Goal: Submit feedback/report problem: Submit feedback/report problem

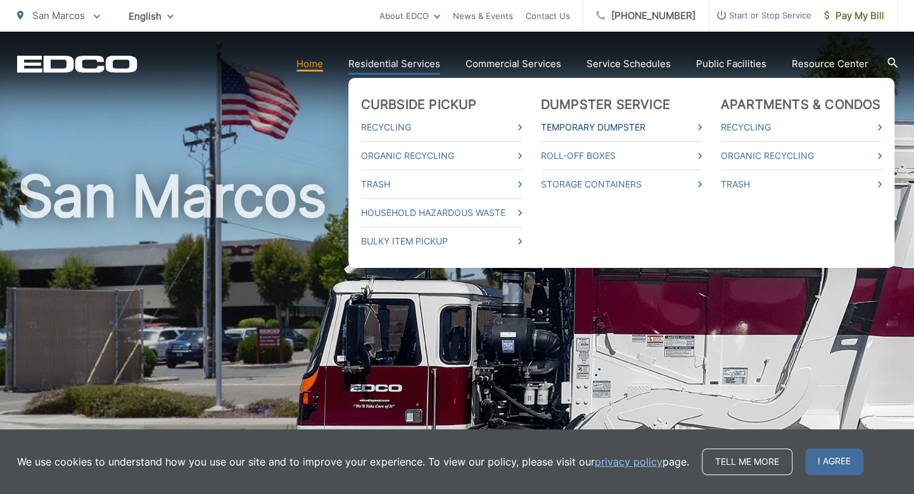
click at [591, 124] on link "Temporary Dumpster" at bounding box center [621, 127] width 161 height 15
click at [589, 151] on link "Roll-Off Boxes" at bounding box center [621, 155] width 161 height 15
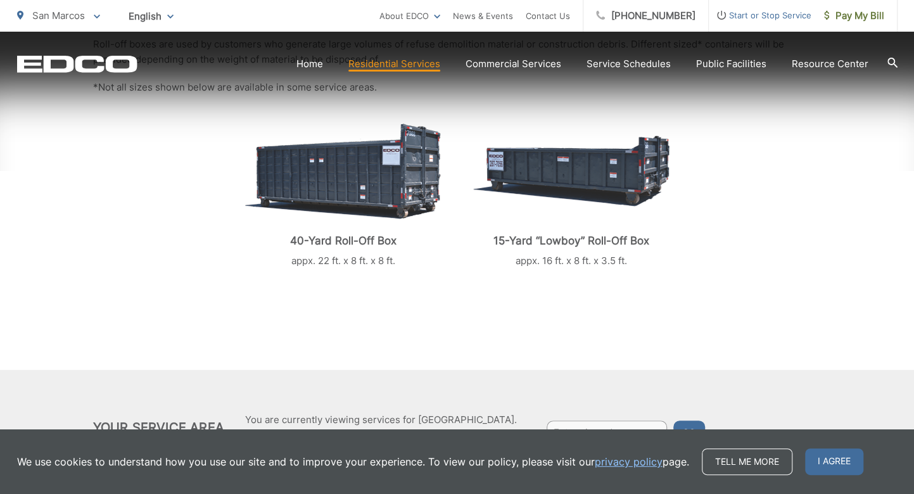
scroll to position [338, 0]
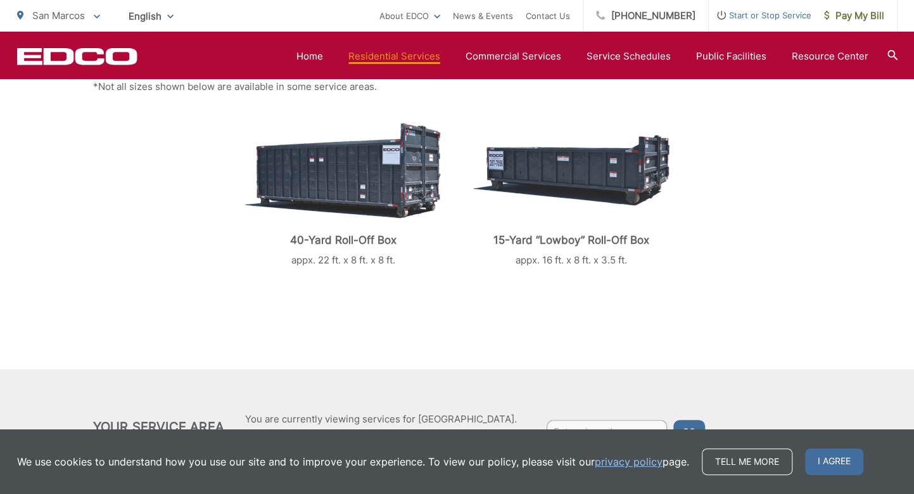
click at [341, 187] on img at bounding box center [343, 171] width 196 height 96
click at [341, 244] on p "40-Yard Roll-Off Box" at bounding box center [343, 240] width 196 height 13
click at [367, 170] on img at bounding box center [343, 171] width 196 height 96
click at [566, 168] on img at bounding box center [571, 170] width 196 height 71
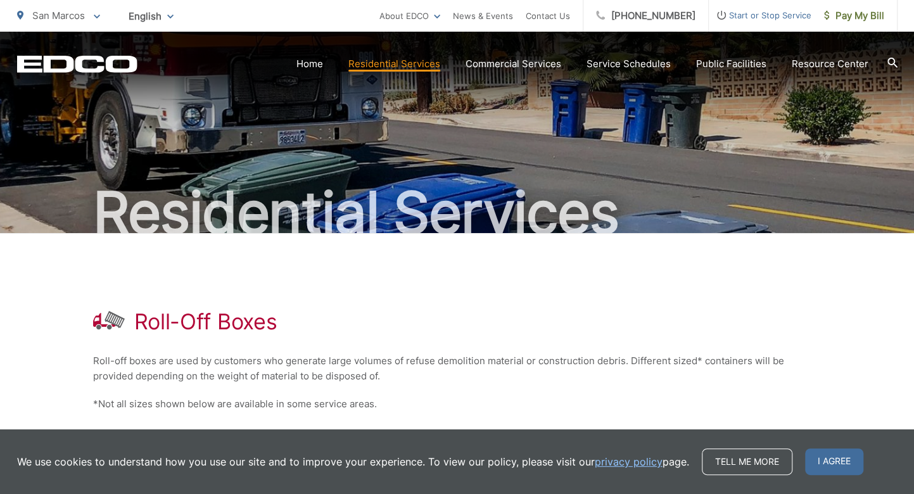
scroll to position [0, 0]
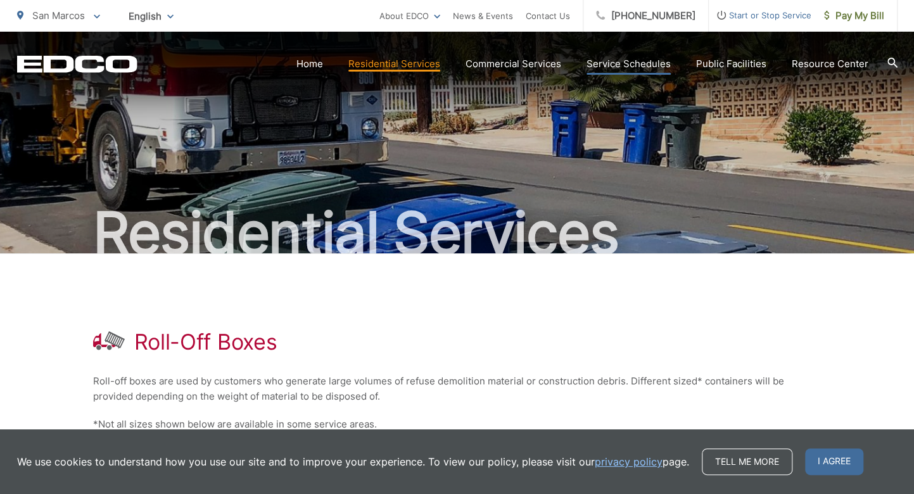
click at [621, 59] on link "Service Schedules" at bounding box center [628, 63] width 84 height 15
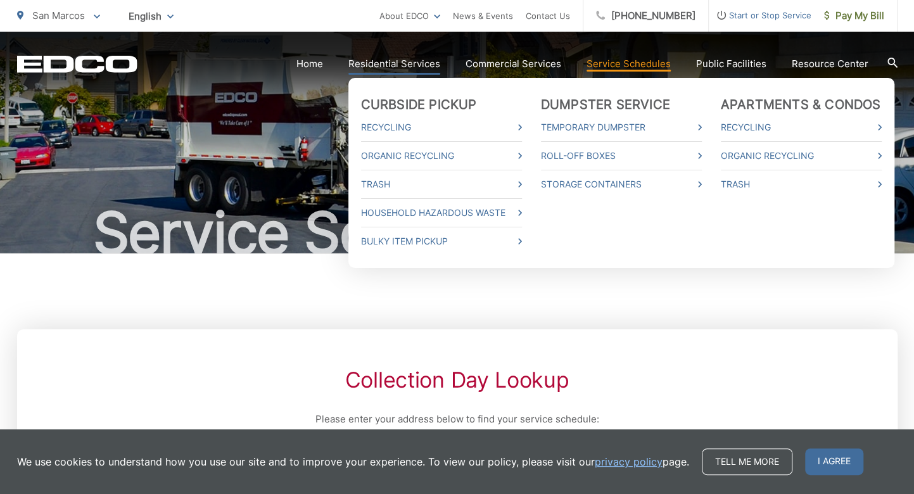
click at [412, 58] on link "Residential Services" at bounding box center [394, 63] width 92 height 15
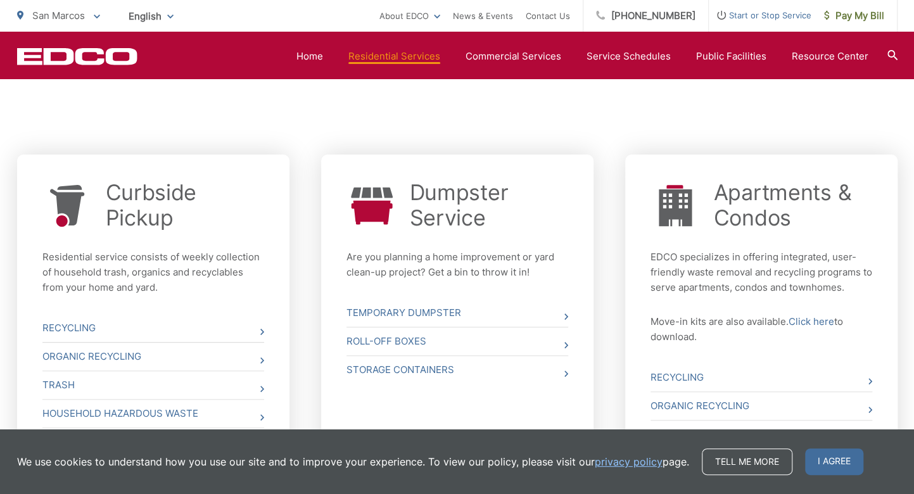
scroll to position [507, 0]
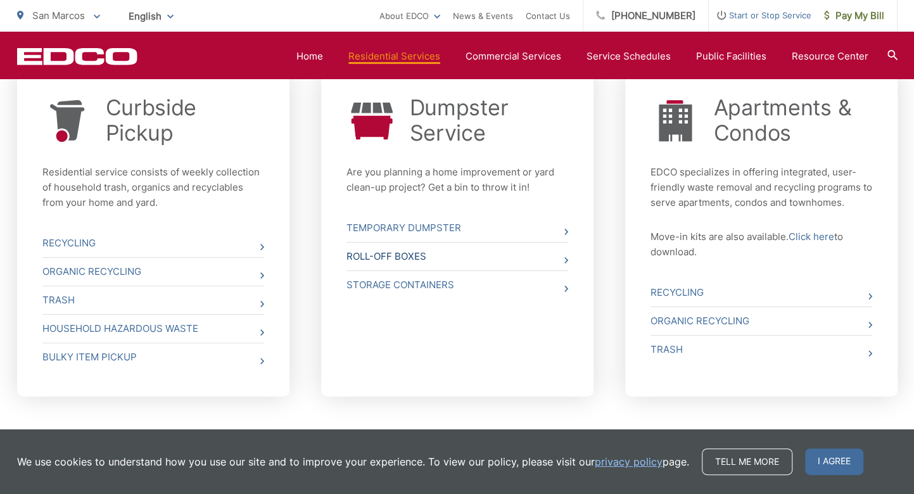
click at [417, 256] on link "Roll-Off Boxes" at bounding box center [457, 257] width 222 height 28
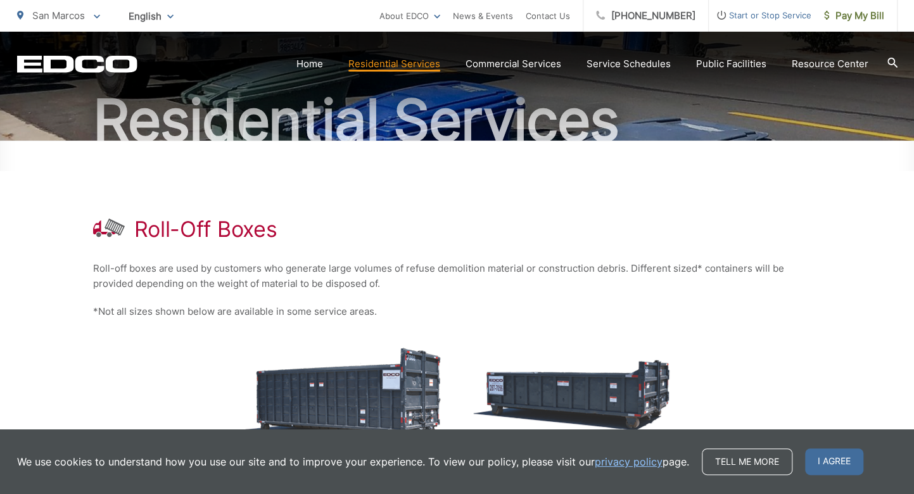
scroll to position [253, 0]
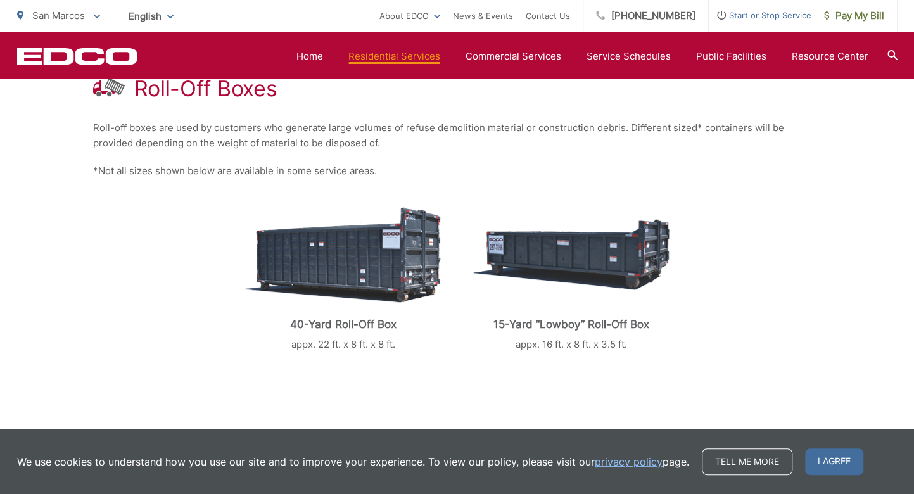
click at [334, 264] on img at bounding box center [343, 255] width 196 height 96
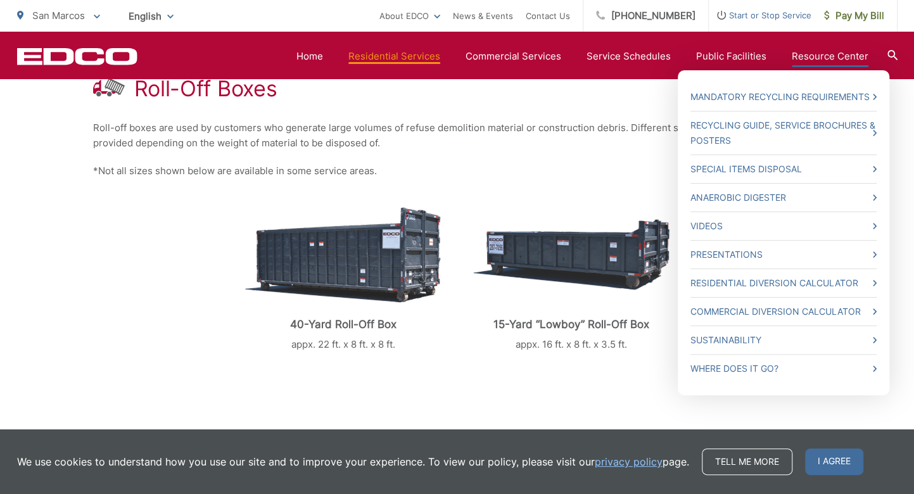
click at [844, 54] on link "Resource Center" at bounding box center [830, 56] width 77 height 15
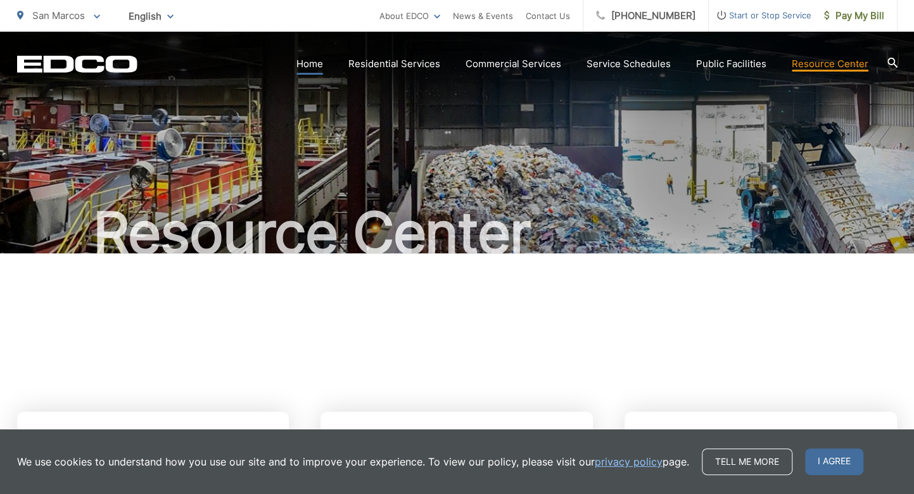
click at [314, 58] on link "Home" at bounding box center [309, 63] width 27 height 15
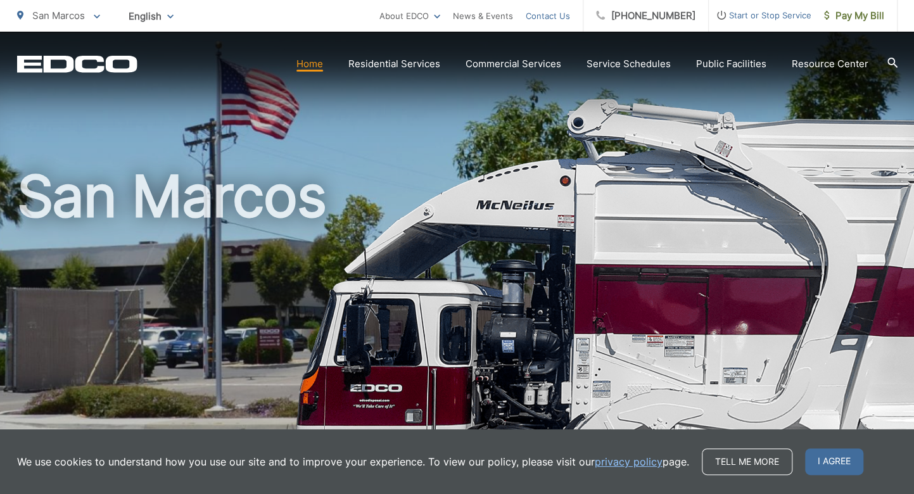
click at [556, 11] on link "Contact Us" at bounding box center [548, 15] width 44 height 15
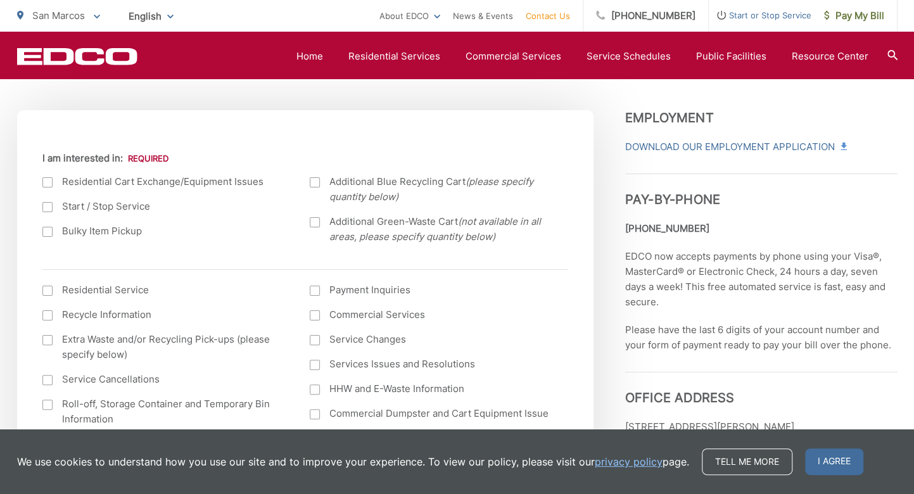
scroll to position [507, 0]
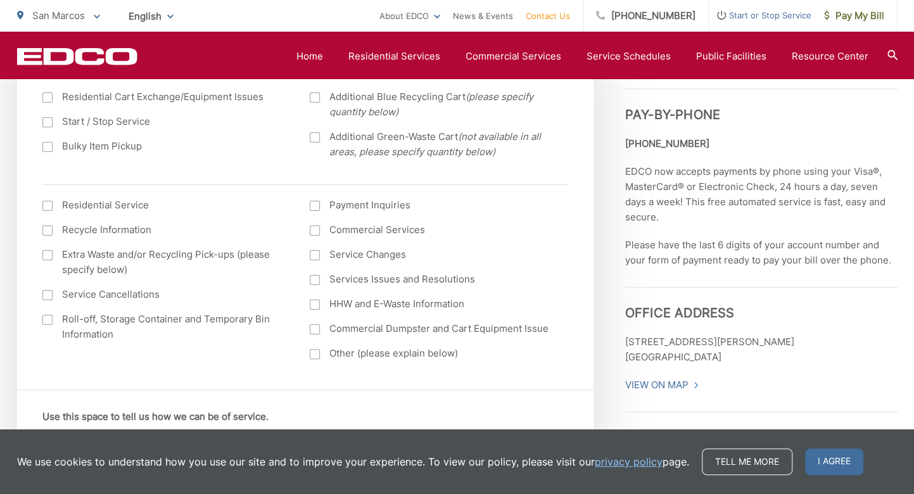
click at [46, 206] on div at bounding box center [47, 206] width 10 height 10
click at [0, 0] on input "I am interested in: (continued) *" at bounding box center [0, 0] width 0 height 0
click at [49, 319] on div at bounding box center [47, 320] width 10 height 10
click at [0, 0] on input "Roll-off, Storage Container and Temporary Bin Information" at bounding box center [0, 0] width 0 height 0
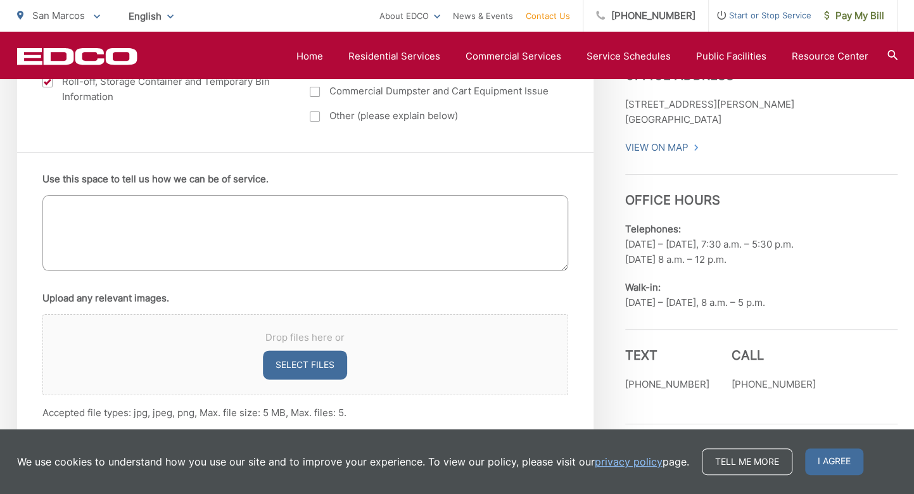
scroll to position [760, 0]
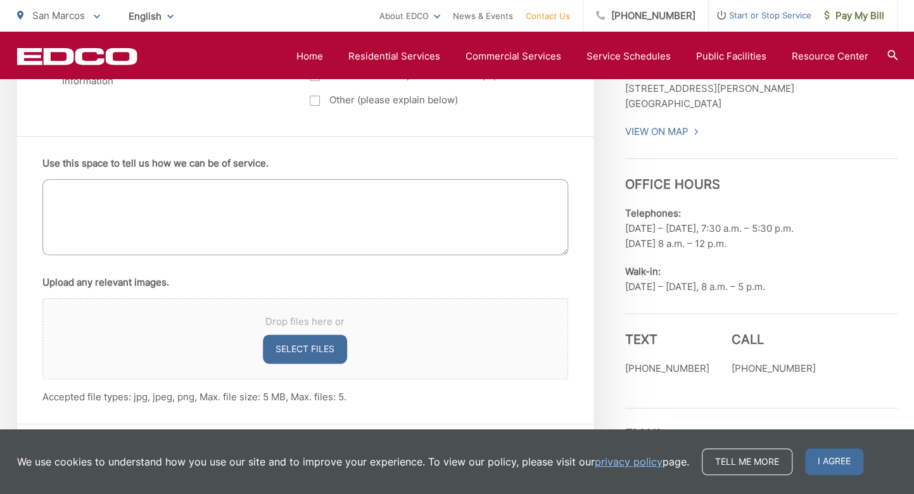
click at [95, 190] on textarea "Use this space to tell us how we can be of service." at bounding box center [305, 217] width 526 height 76
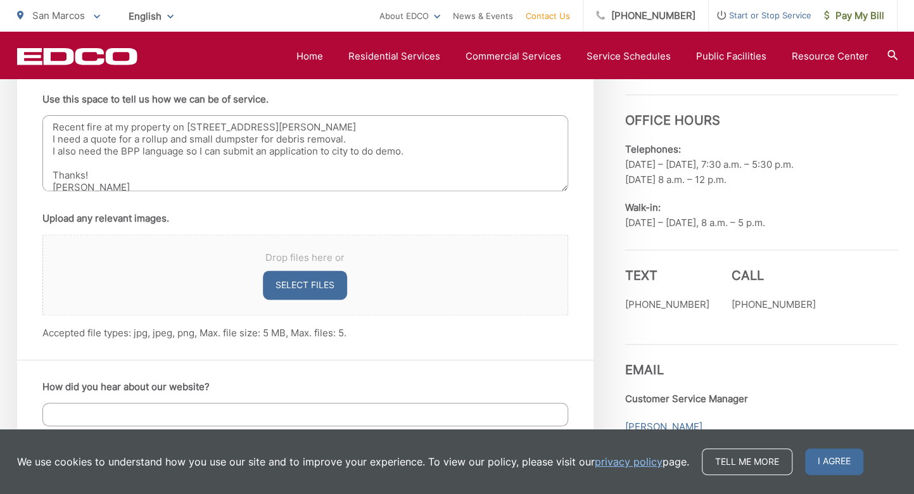
scroll to position [929, 0]
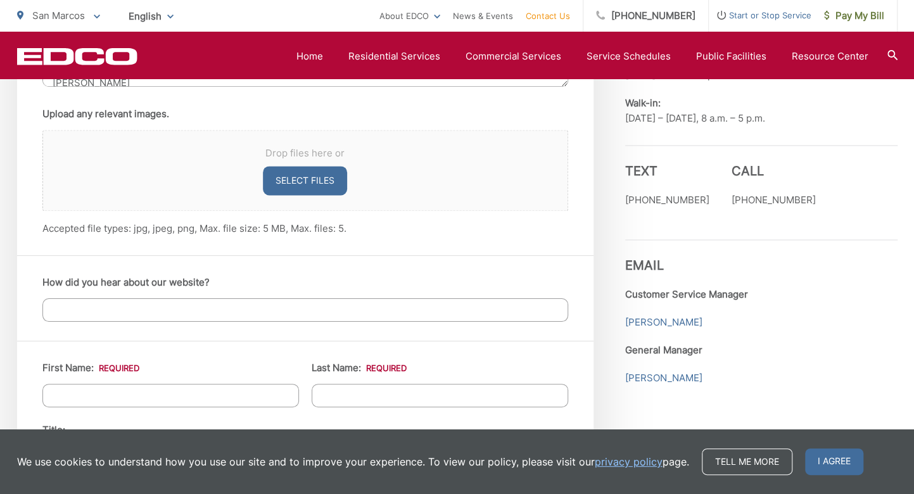
type textarea "Recent fire at my property on 3564 Deleone rd San Marcos I need a quote for a r…"
click at [88, 393] on input "First Name: *" at bounding box center [170, 395] width 257 height 23
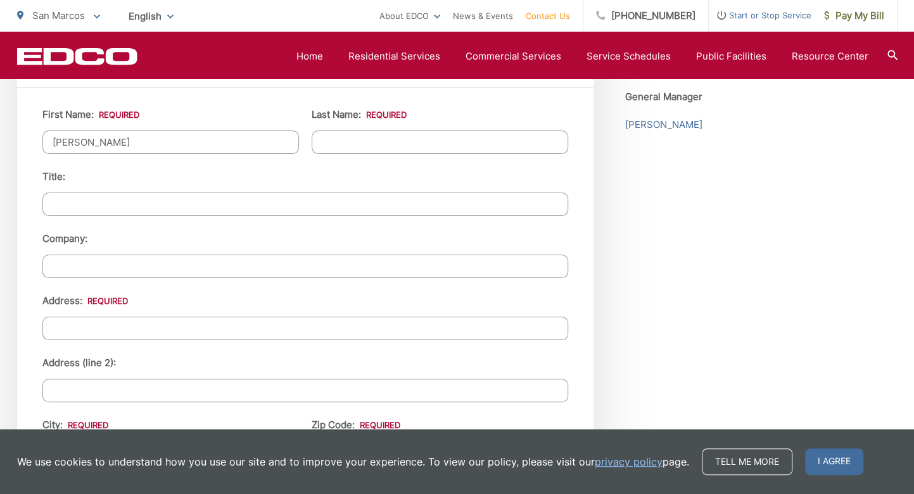
type input "Joel"
type input "Keown"
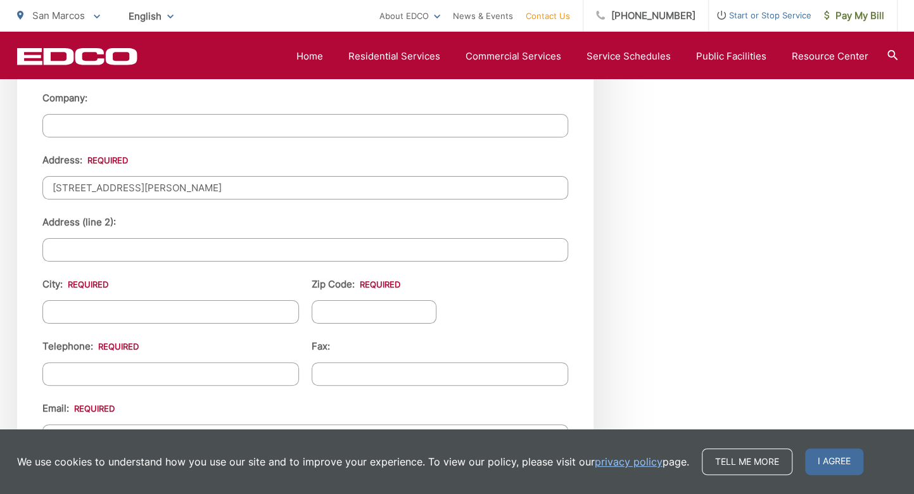
scroll to position [1351, 0]
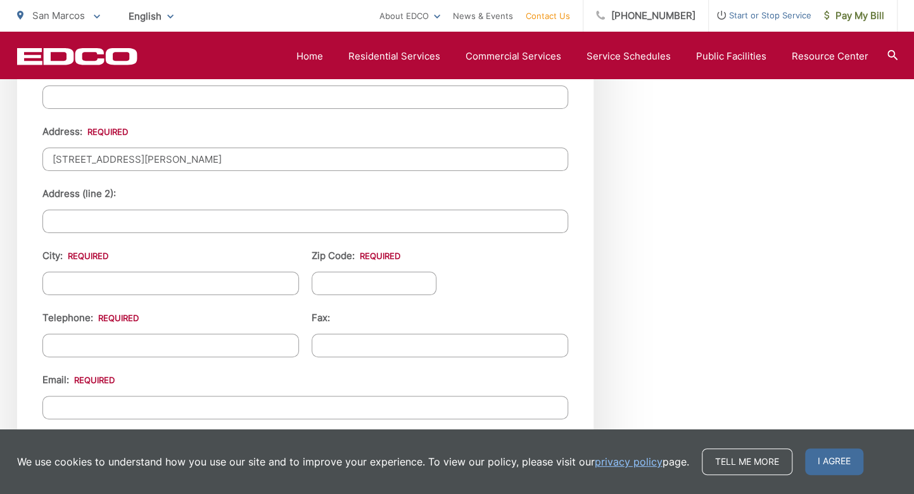
type input "3564 DeLeone rd"
click at [98, 279] on input "City: *" at bounding box center [170, 283] width 257 height 23
type input "San Marcos"
click at [337, 277] on input "Zip Code: *" at bounding box center [374, 283] width 125 height 23
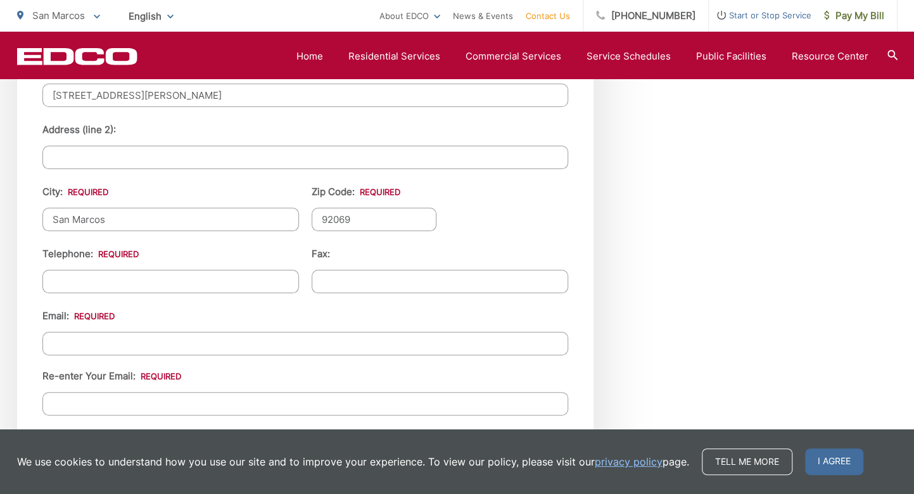
scroll to position [1435, 0]
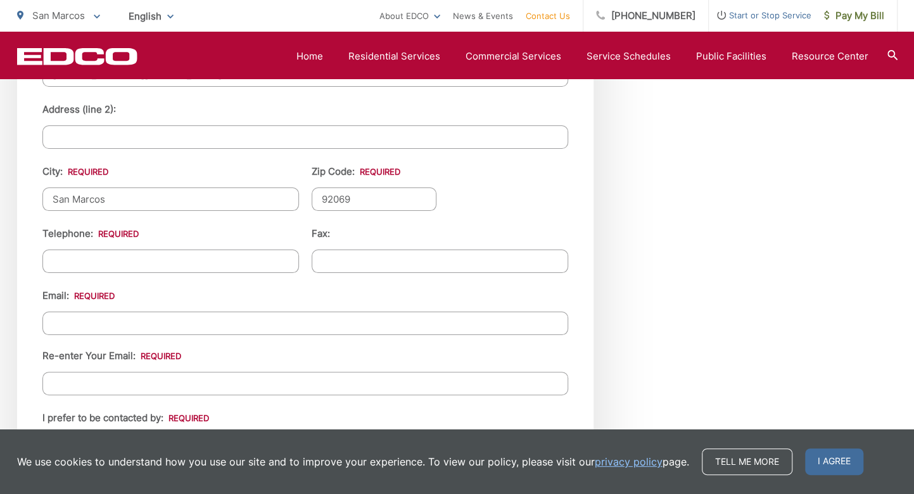
type input "92069"
click at [73, 318] on input "Email *" at bounding box center [305, 323] width 526 height 23
drag, startPoint x: 163, startPoint y: 314, endPoint x: 13, endPoint y: 300, distance: 151.4
type input "DeleoneFire@yahoo.com"
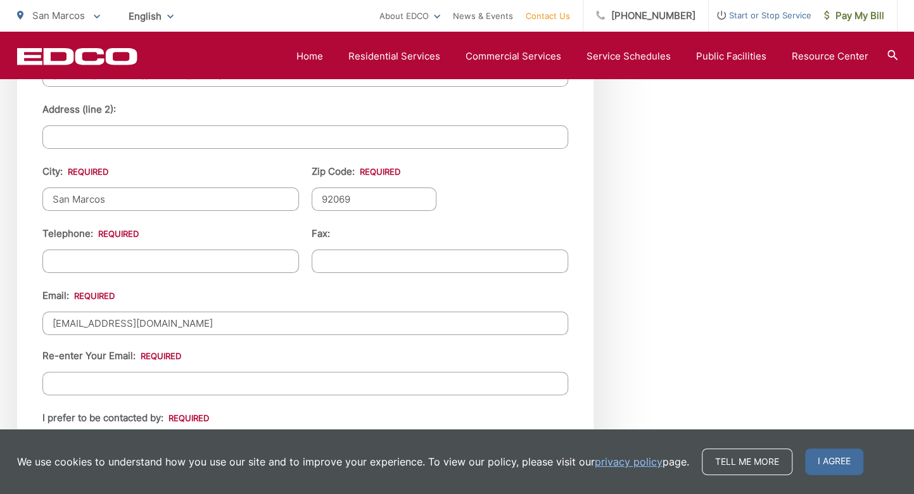
click at [80, 376] on input "Re-enter Your Email:" at bounding box center [305, 383] width 526 height 23
paste input "DeleoneFire@yahoo.com"
type input "DeleoneFire@yahoo.com"
click at [124, 251] on input "(___) ___-____" at bounding box center [170, 261] width 257 height 23
type input "(760) 525-0803"
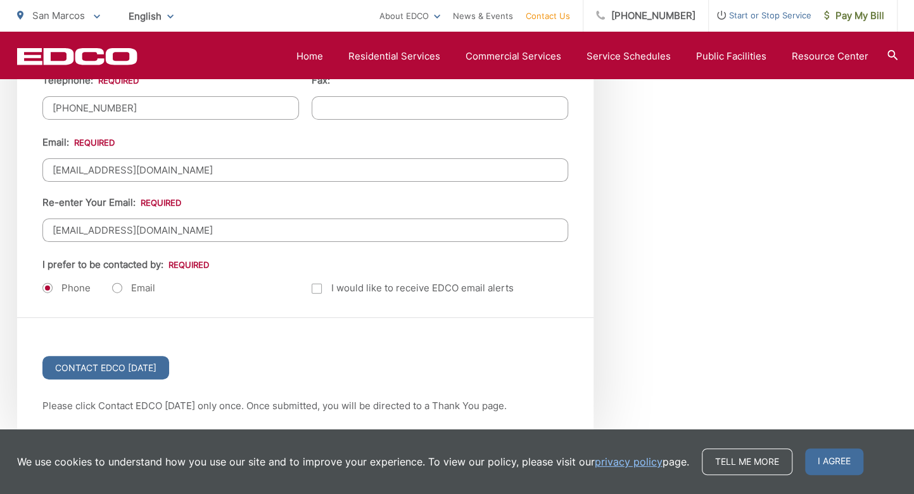
scroll to position [1604, 0]
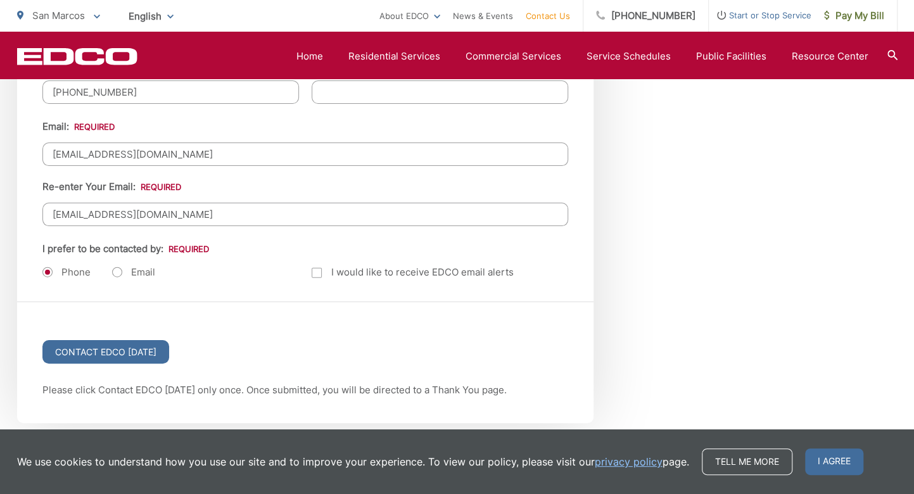
click at [115, 266] on label "Email" at bounding box center [133, 272] width 43 height 13
radio input "true"
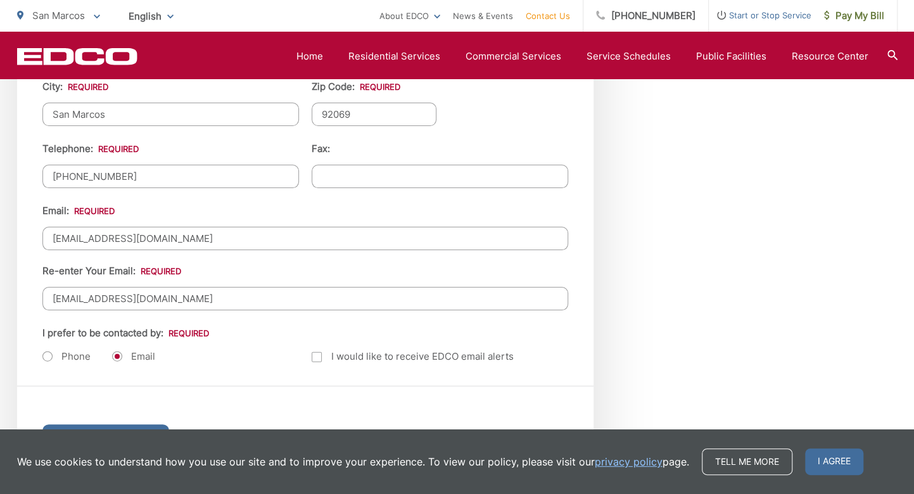
click at [128, 168] on input "(760) 525-0803" at bounding box center [170, 176] width 257 height 23
type input "(760) 525-1234"
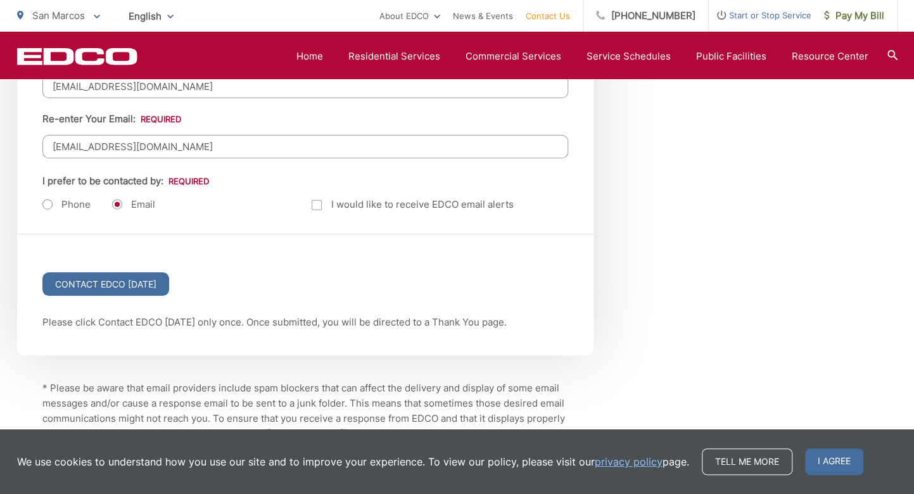
scroll to position [1689, 0]
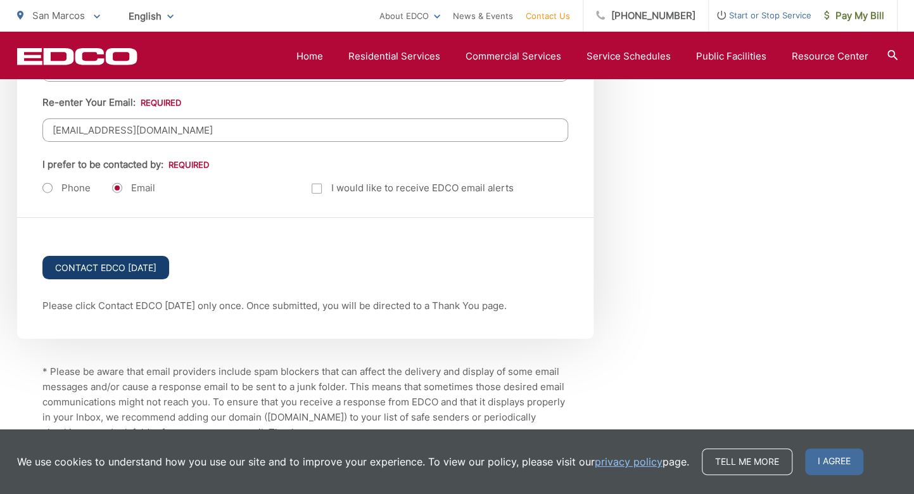
click at [114, 256] on input "Contact EDCO Today" at bounding box center [105, 267] width 127 height 23
